Goal: Task Accomplishment & Management: Use online tool/utility

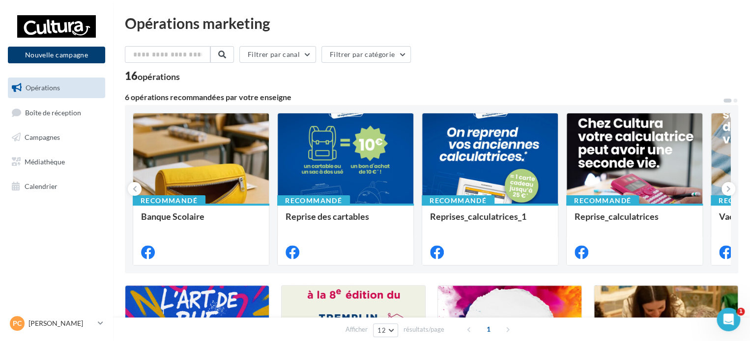
click at [70, 56] on button "Nouvelle campagne" at bounding box center [56, 55] width 97 height 17
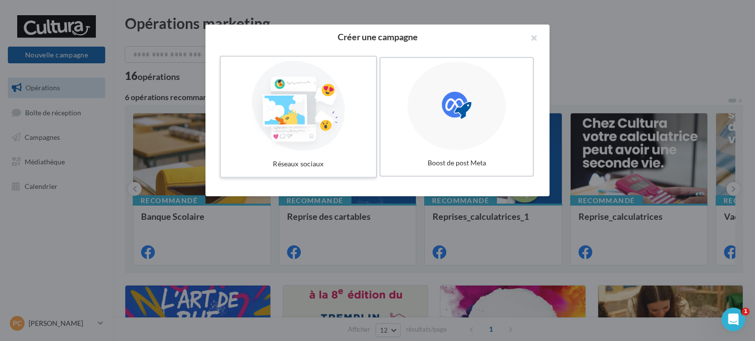
click at [320, 140] on div at bounding box center [297, 106] width 147 height 90
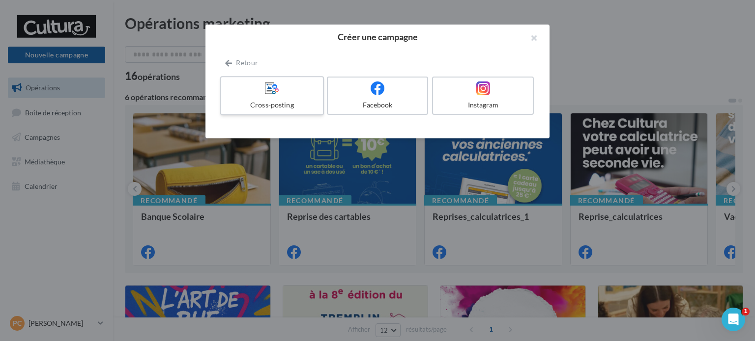
click at [271, 86] on icon at bounding box center [272, 88] width 14 height 14
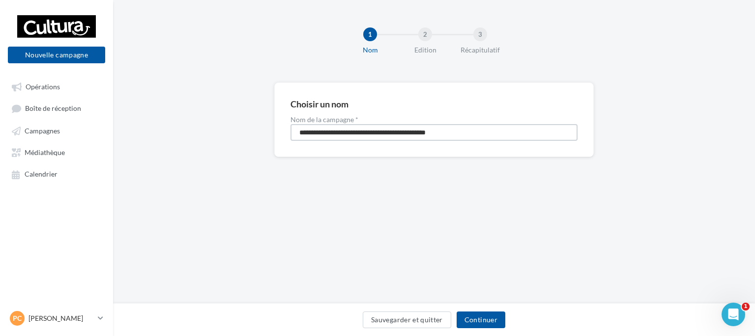
click at [490, 129] on input "**********" at bounding box center [433, 132] width 287 height 17
click at [481, 321] on button "Continuer" at bounding box center [480, 320] width 49 height 17
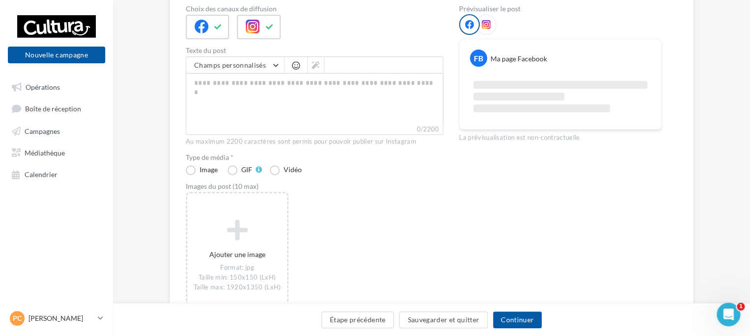
scroll to position [147, 0]
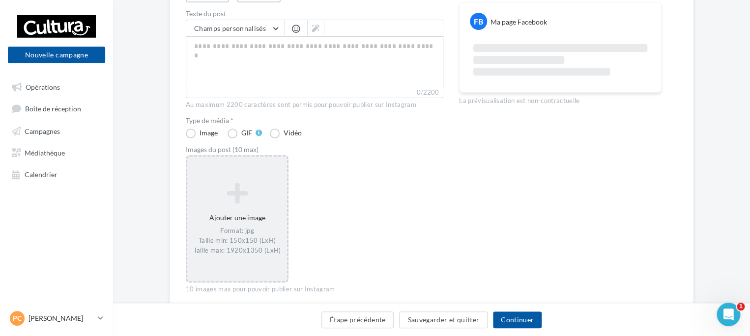
click at [232, 192] on icon at bounding box center [237, 194] width 92 height 24
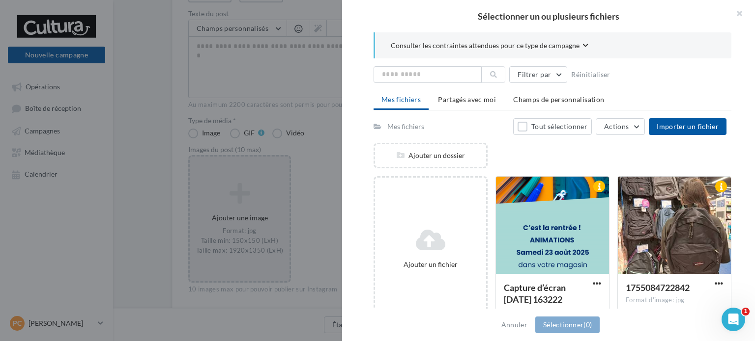
click at [408, 105] on li "Mes fichiers" at bounding box center [400, 100] width 55 height 19
click at [641, 123] on button "Actions" at bounding box center [619, 126] width 49 height 17
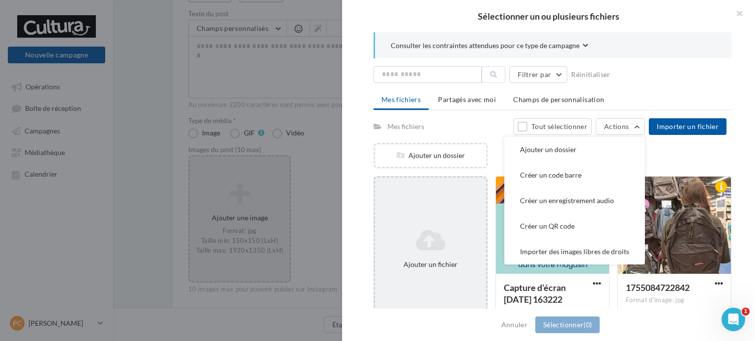
click at [429, 247] on icon at bounding box center [430, 240] width 103 height 24
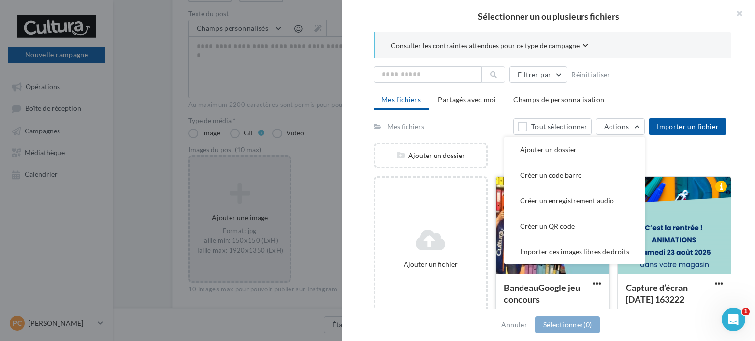
click at [530, 282] on span "BandeauGoogle jeu concours" at bounding box center [542, 293] width 76 height 23
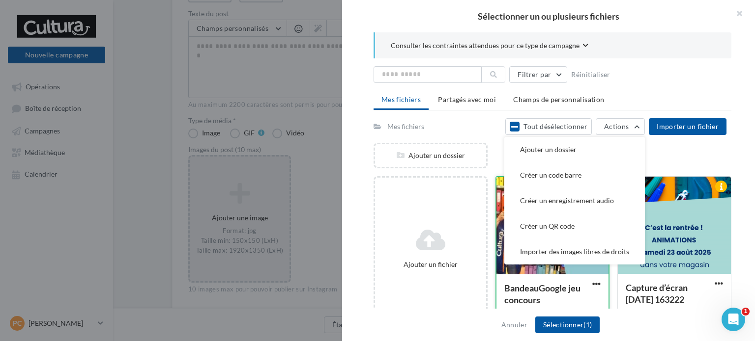
click at [530, 282] on div "BandeauGoogle jeu concours" at bounding box center [546, 294] width 84 height 24
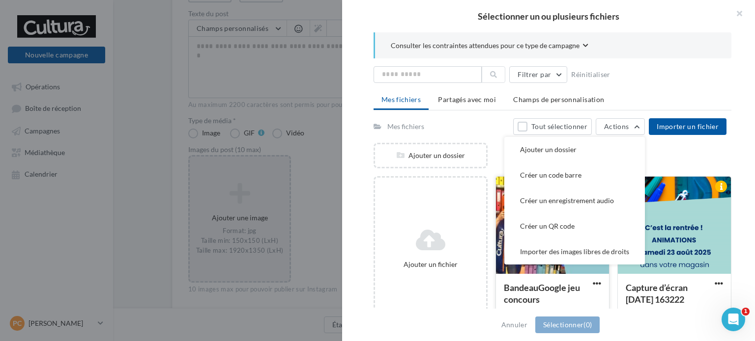
click at [506, 274] on div "BandeauGoogle jeu concours Format d'image: jpg" at bounding box center [552, 297] width 113 height 46
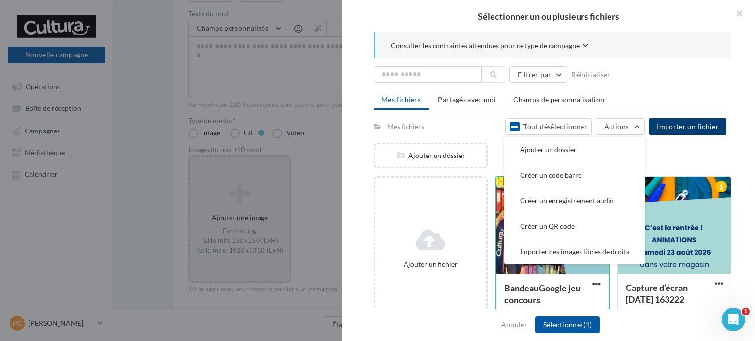
click at [683, 120] on button "Importer un fichier" at bounding box center [687, 126] width 78 height 17
click at [655, 77] on div "Filtrer par Réinitialiser" at bounding box center [552, 74] width 358 height 17
click at [538, 127] on button "Tout désélectionner" at bounding box center [548, 126] width 86 height 17
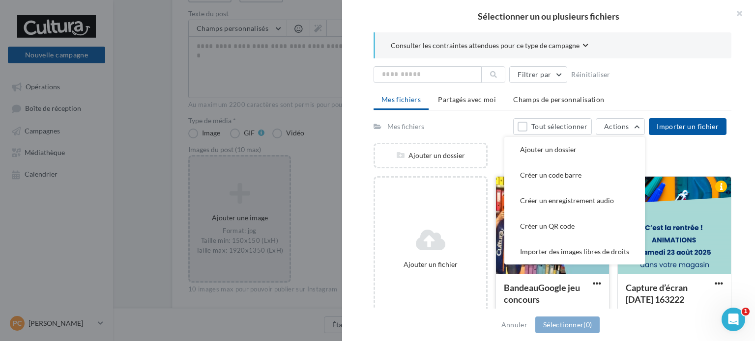
click at [500, 298] on div "BandeauGoogle jeu concours Format d'image: jpg" at bounding box center [552, 297] width 113 height 46
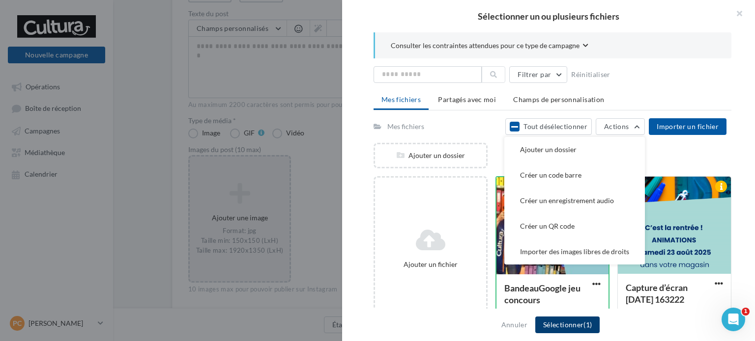
click at [575, 328] on button "Sélectionner (1)" at bounding box center [567, 325] width 64 height 17
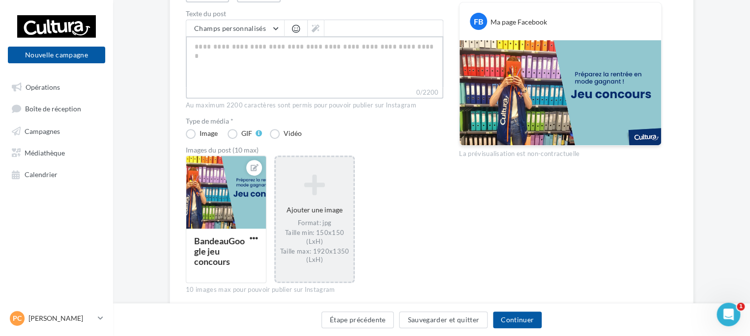
click at [208, 41] on textarea "0/2200" at bounding box center [314, 61] width 257 height 51
paste textarea "**********"
type textarea "**********"
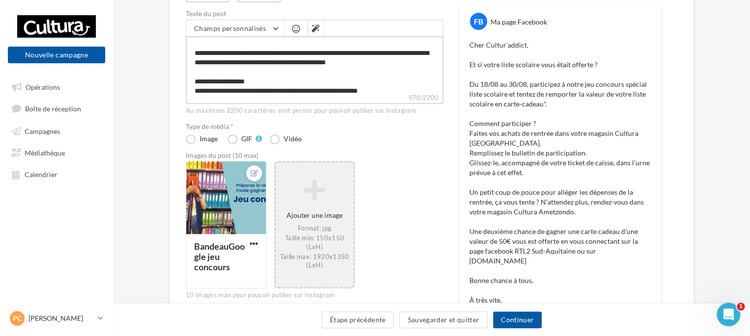
scroll to position [0, 0]
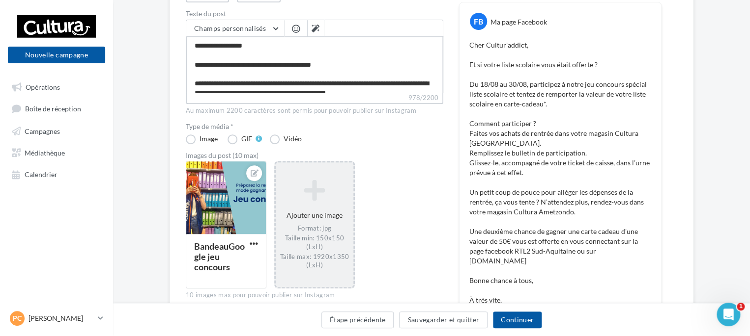
type textarea "**********"
click at [618, 231] on p "Cher Cultur'addict, Et si votre liste scolaire vous était offerte ? Du 18/08 au…" at bounding box center [560, 197] width 182 height 314
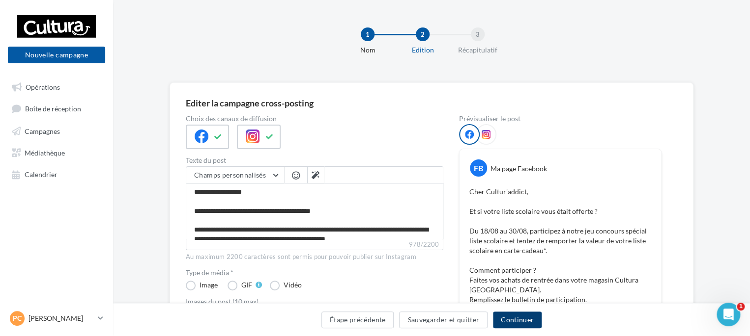
click at [519, 319] on button "Continuer" at bounding box center [517, 320] width 49 height 17
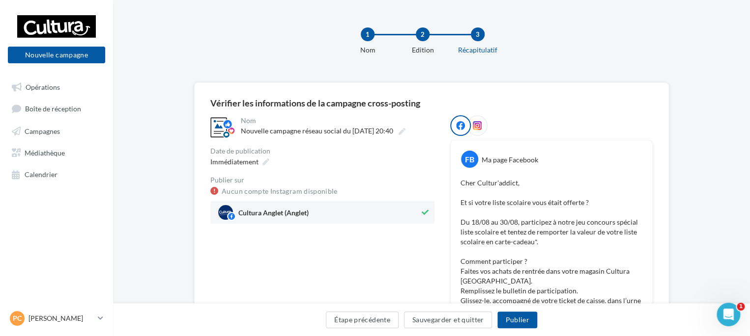
click at [344, 329] on div "Étape précédente Sauvegarder et quitter Publier" at bounding box center [431, 322] width 621 height 21
click at [347, 319] on button "Étape précédente" at bounding box center [362, 320] width 73 height 17
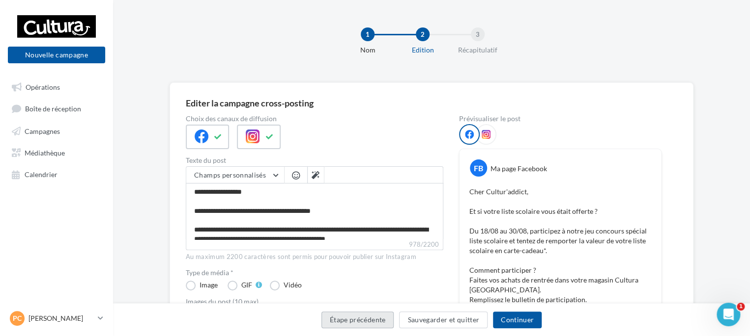
click at [347, 319] on button "Étape précédente" at bounding box center [357, 320] width 73 height 17
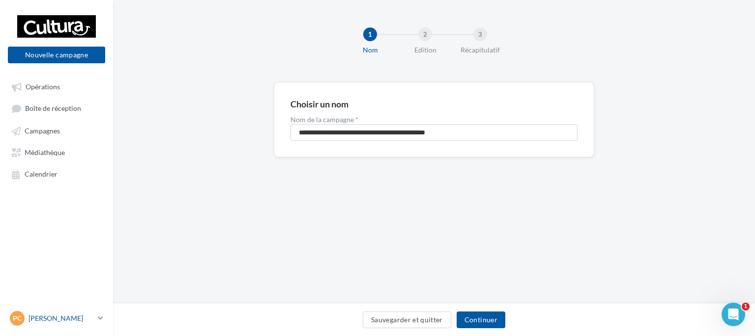
click at [79, 322] on p "[PERSON_NAME]" at bounding box center [60, 319] width 65 height 10
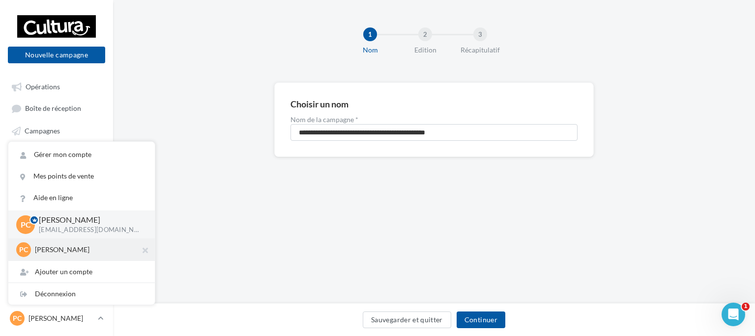
click at [65, 257] on div "PC Patricia CARASCO 00u33c10rvXvwwwz7417" at bounding box center [81, 250] width 131 height 15
